Goal: Task Accomplishment & Management: Manage account settings

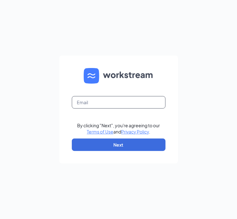
click at [95, 97] on input "text" at bounding box center [119, 102] width 94 height 12
type input "christy@btocompany.com"
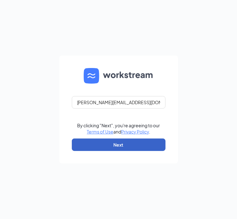
click at [118, 144] on button "Next" at bounding box center [119, 145] width 94 height 12
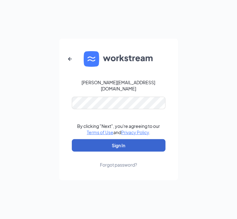
click at [118, 144] on button "Sign In" at bounding box center [119, 145] width 94 height 12
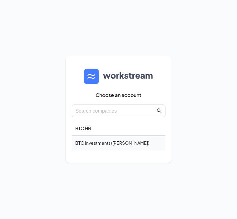
click at [92, 146] on div "BTO Investments ([PERSON_NAME])" at bounding box center [119, 143] width 94 height 15
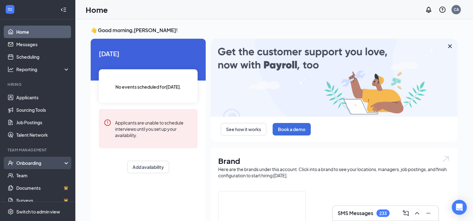
click at [34, 165] on div "Onboarding" at bounding box center [40, 163] width 48 height 6
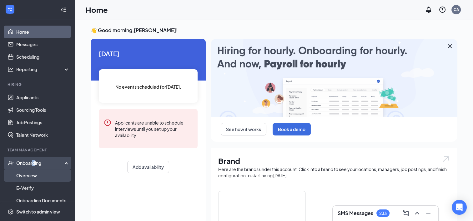
drag, startPoint x: 34, startPoint y: 165, endPoint x: 32, endPoint y: 177, distance: 12.0
click at [32, 177] on link "Overview" at bounding box center [42, 175] width 53 height 12
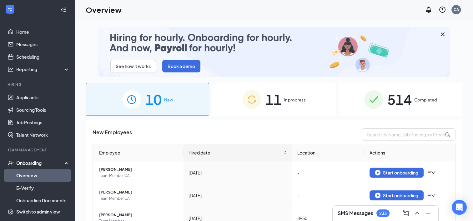
click at [237, 102] on span "514" at bounding box center [399, 100] width 24 height 22
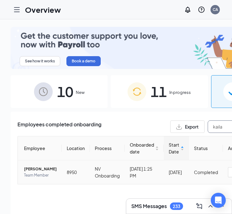
type input "kaila"
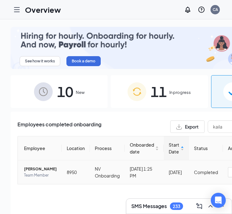
click at [32, 169] on span "[PERSON_NAME]" at bounding box center [40, 169] width 33 height 6
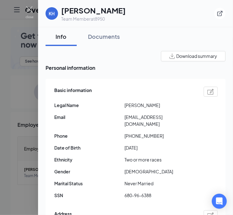
click at [170, 57] on img "button" at bounding box center [173, 55] width 6 height 5
click at [126, 44] on div "Info Documents" at bounding box center [136, 36] width 180 height 19
click at [100, 37] on div "Documents" at bounding box center [104, 36] width 32 height 8
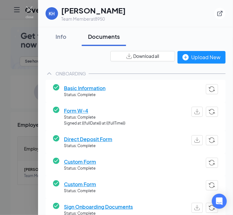
click at [126, 58] on img "button" at bounding box center [129, 55] width 6 height 5
